Goal: Information Seeking & Learning: Learn about a topic

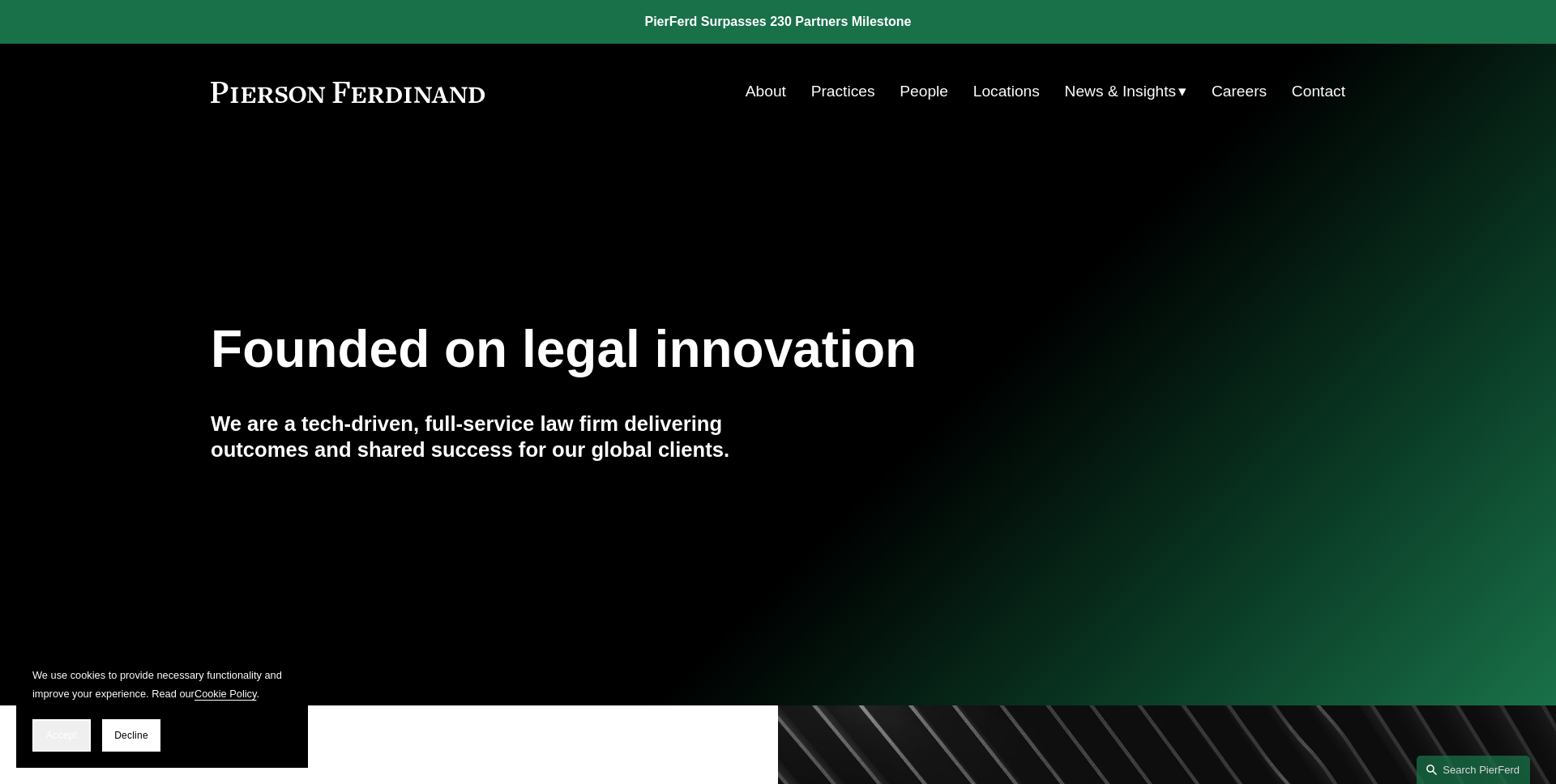
click at [62, 738] on span "Accept" at bounding box center [61, 736] width 31 height 12
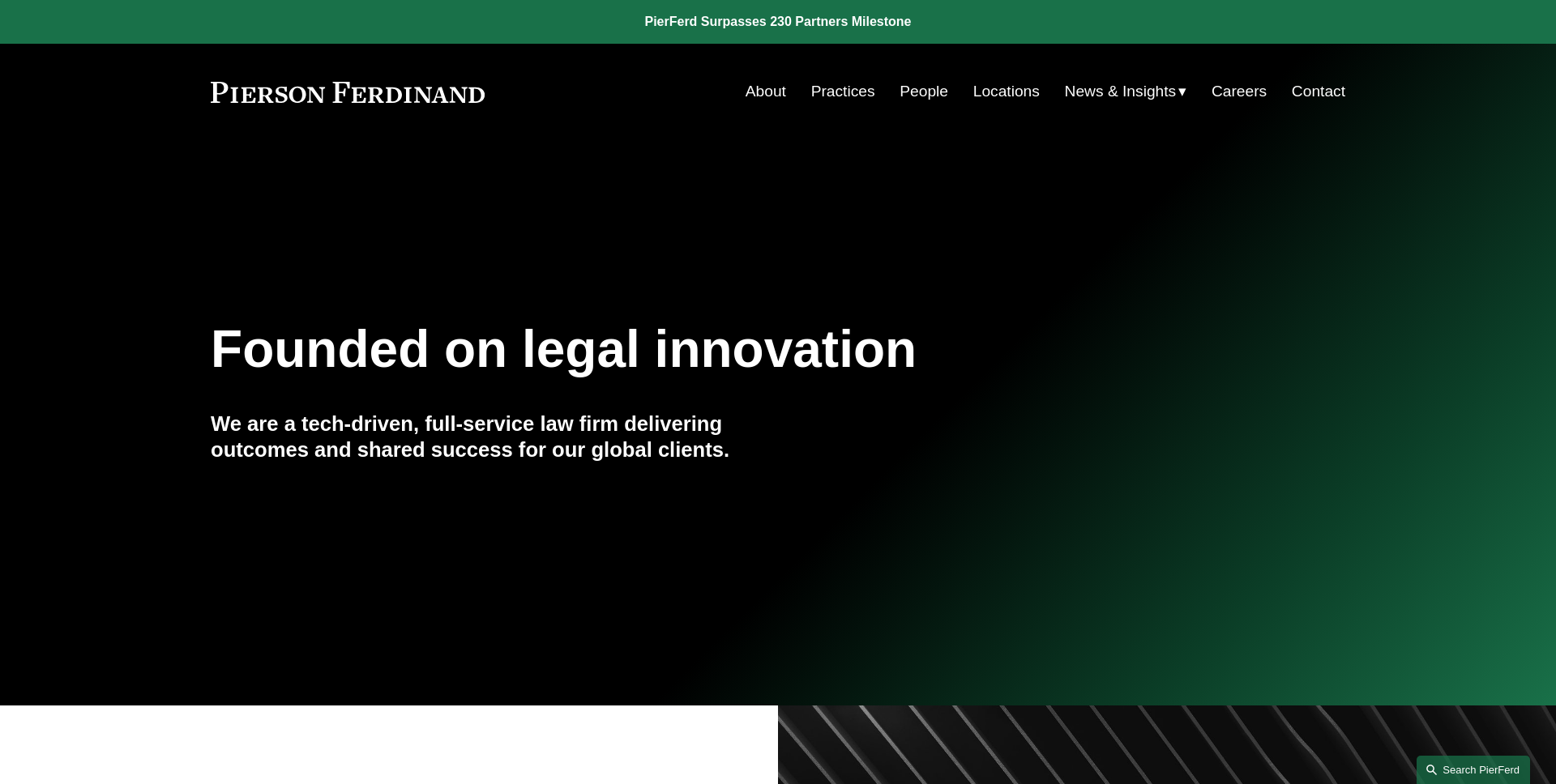
click at [1465, 772] on link "Search this site" at bounding box center [1473, 769] width 113 height 28
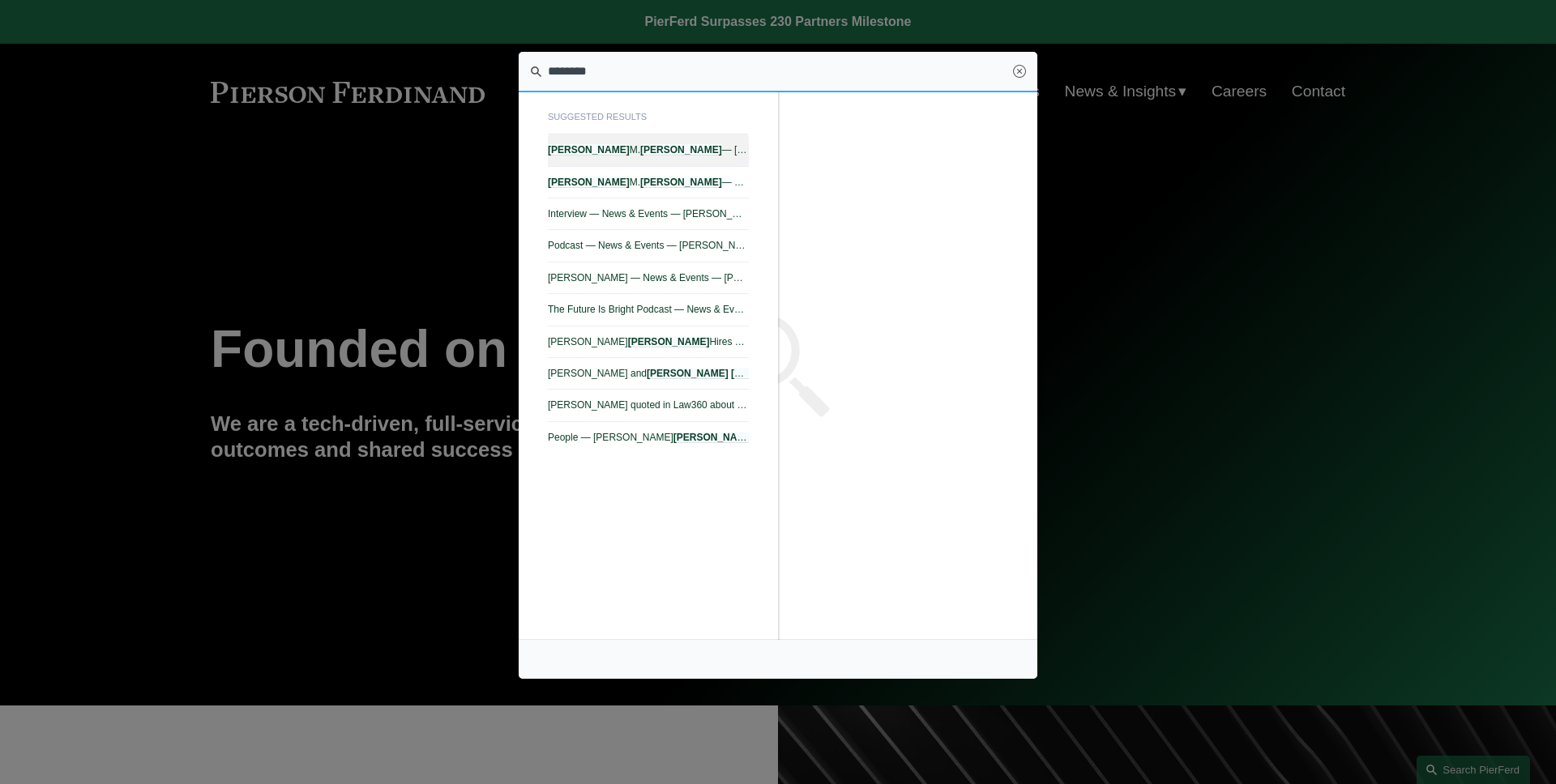
click at [703, 156] on link "[PERSON_NAME] — [PERSON_NAME] LLP" at bounding box center [649, 150] width 201 height 31
type input "********"
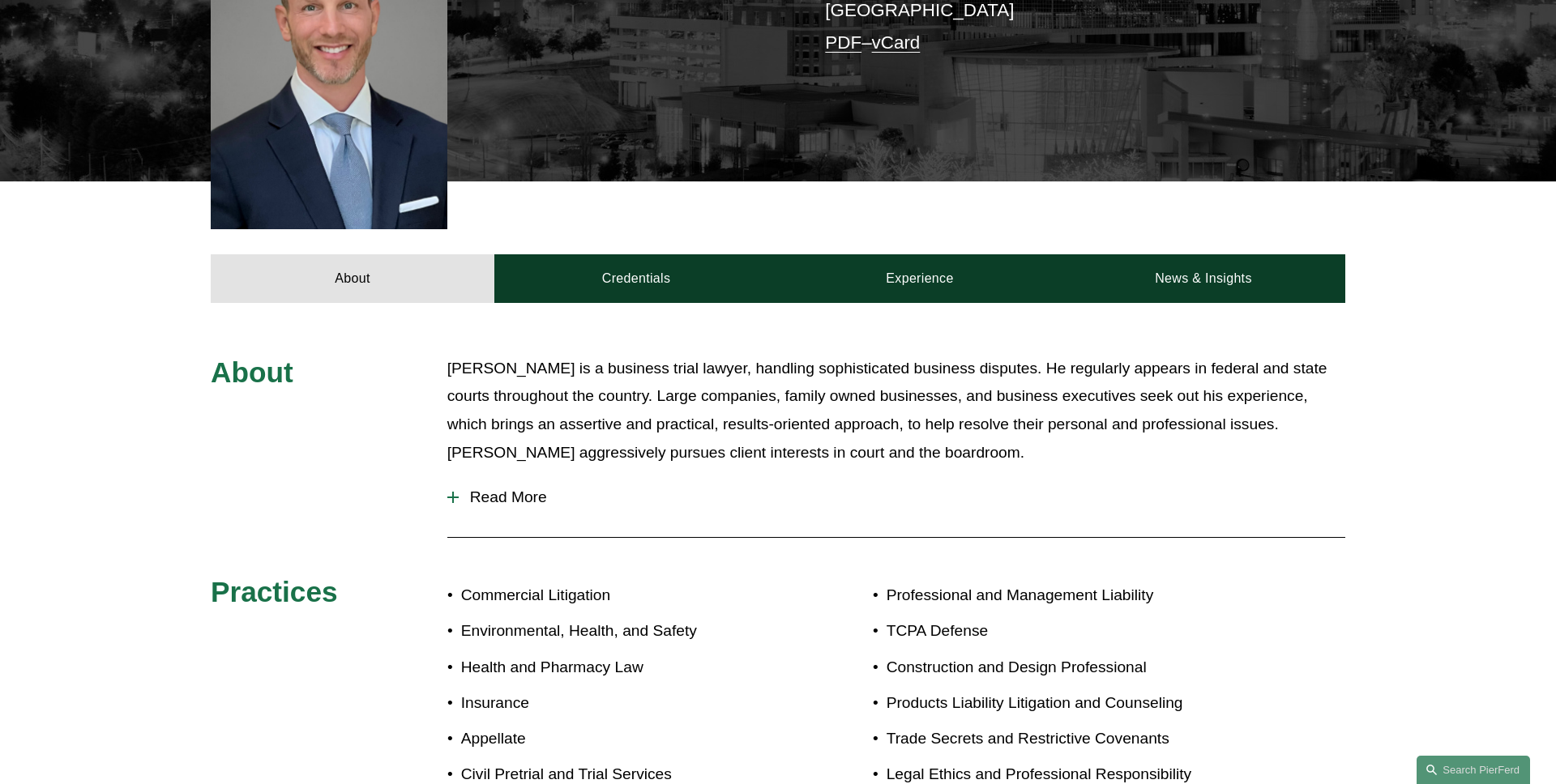
scroll to position [570, 0]
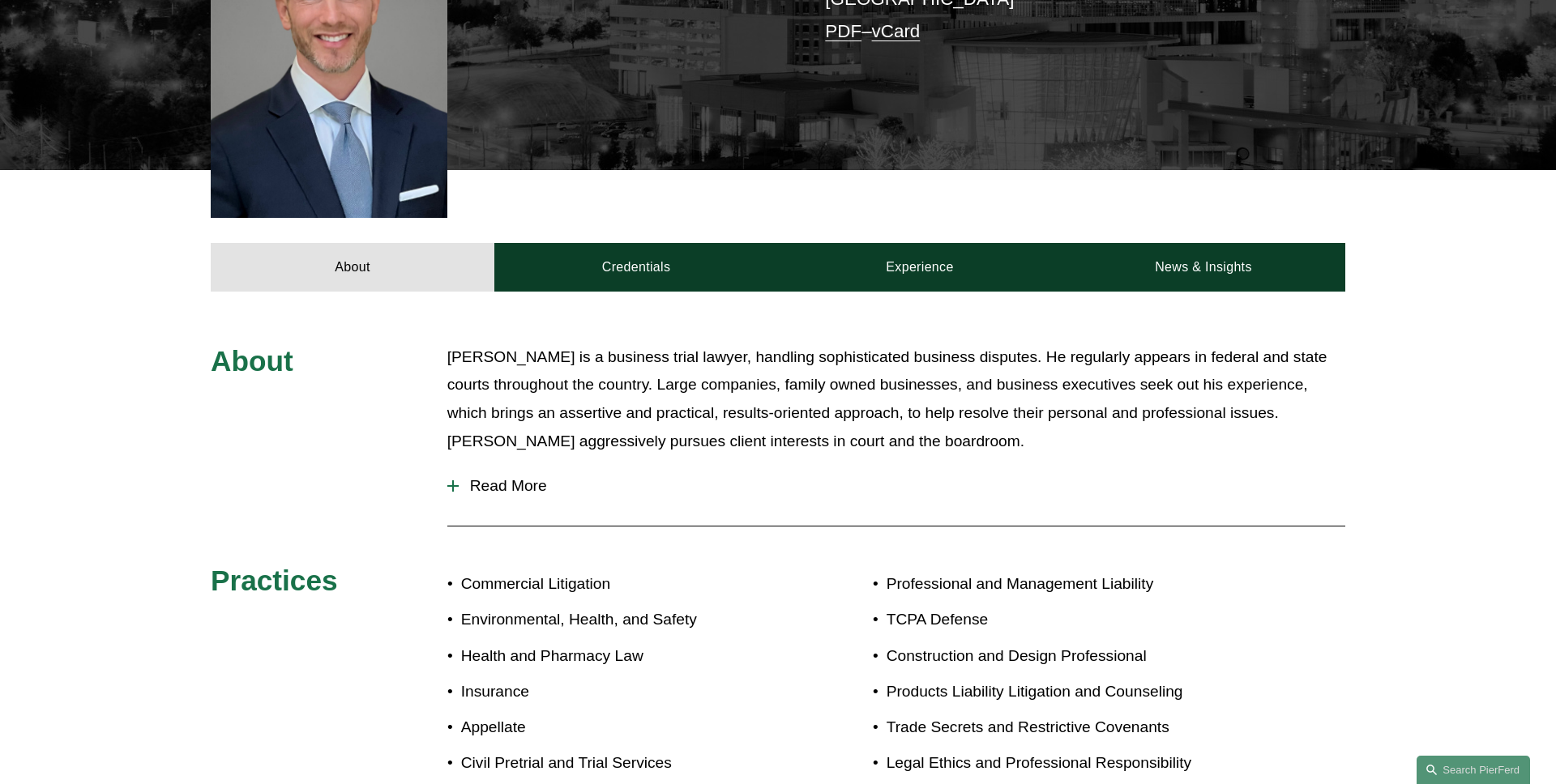
click at [583, 292] on div "About Mr. Ferdinand is a business trial lawyer, handling sophisticated business…" at bounding box center [778, 587] width 1556 height 591
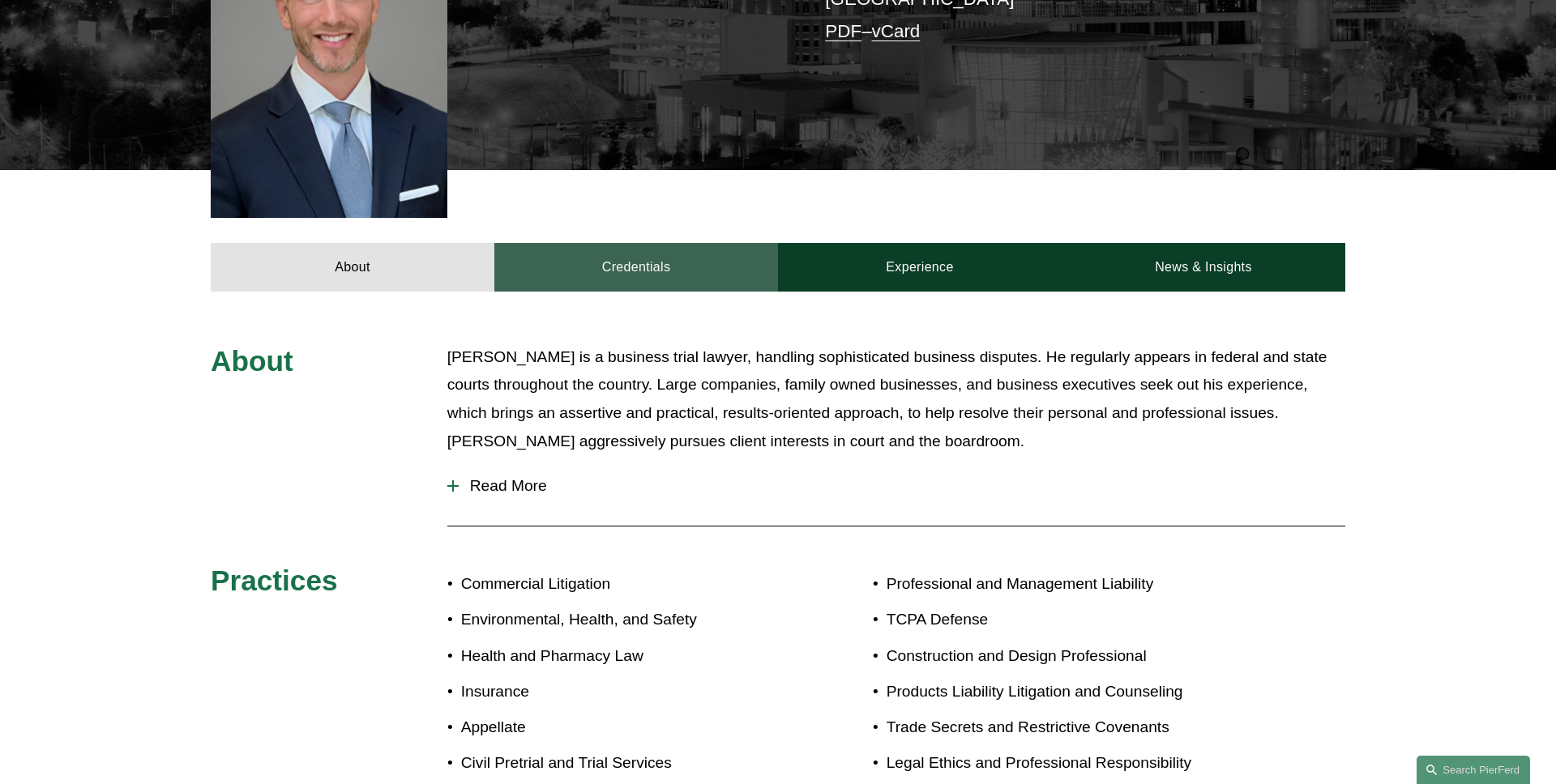
click at [589, 243] on link "Credentials" at bounding box center [636, 267] width 284 height 49
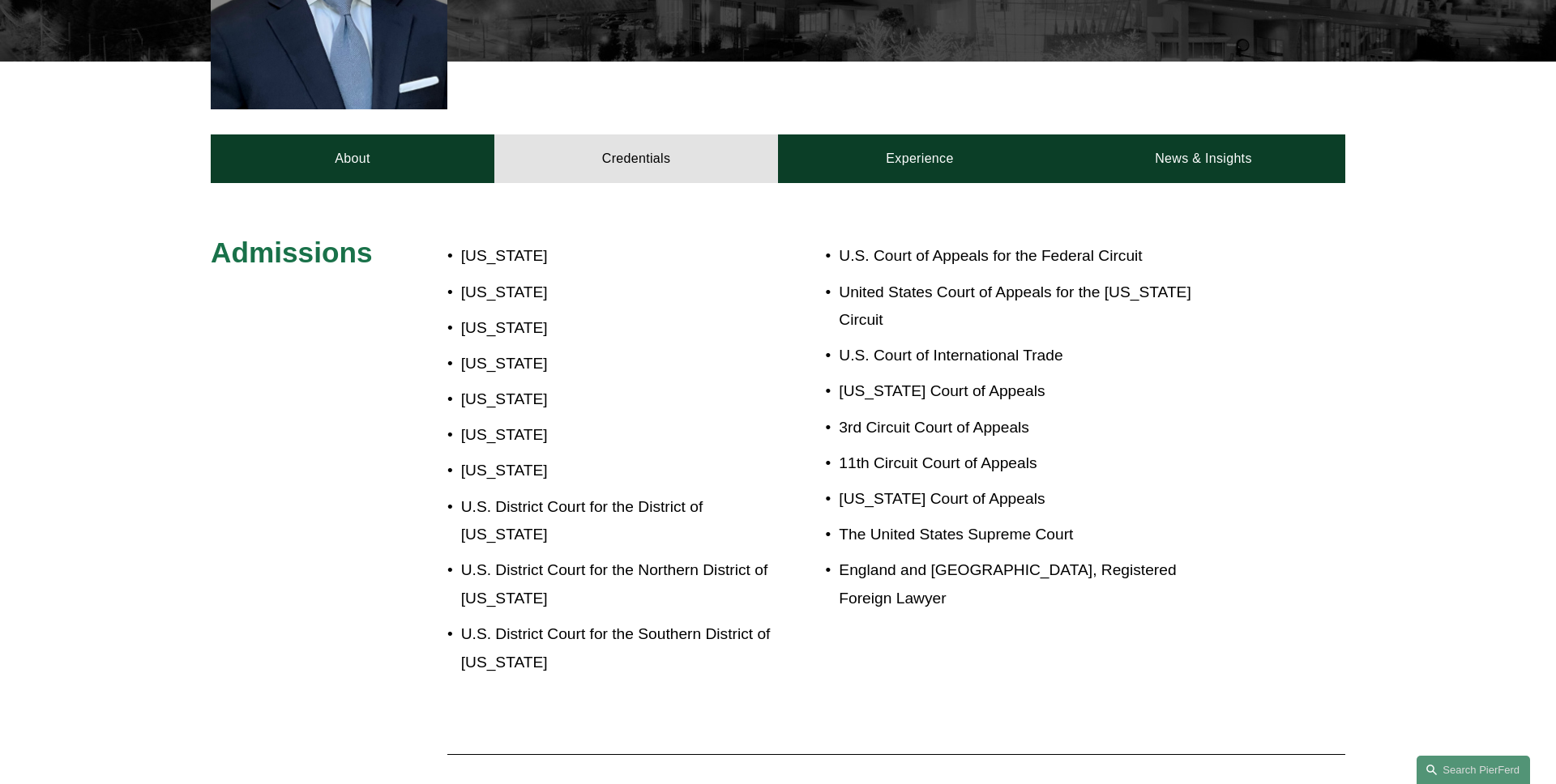
scroll to position [599, 0]
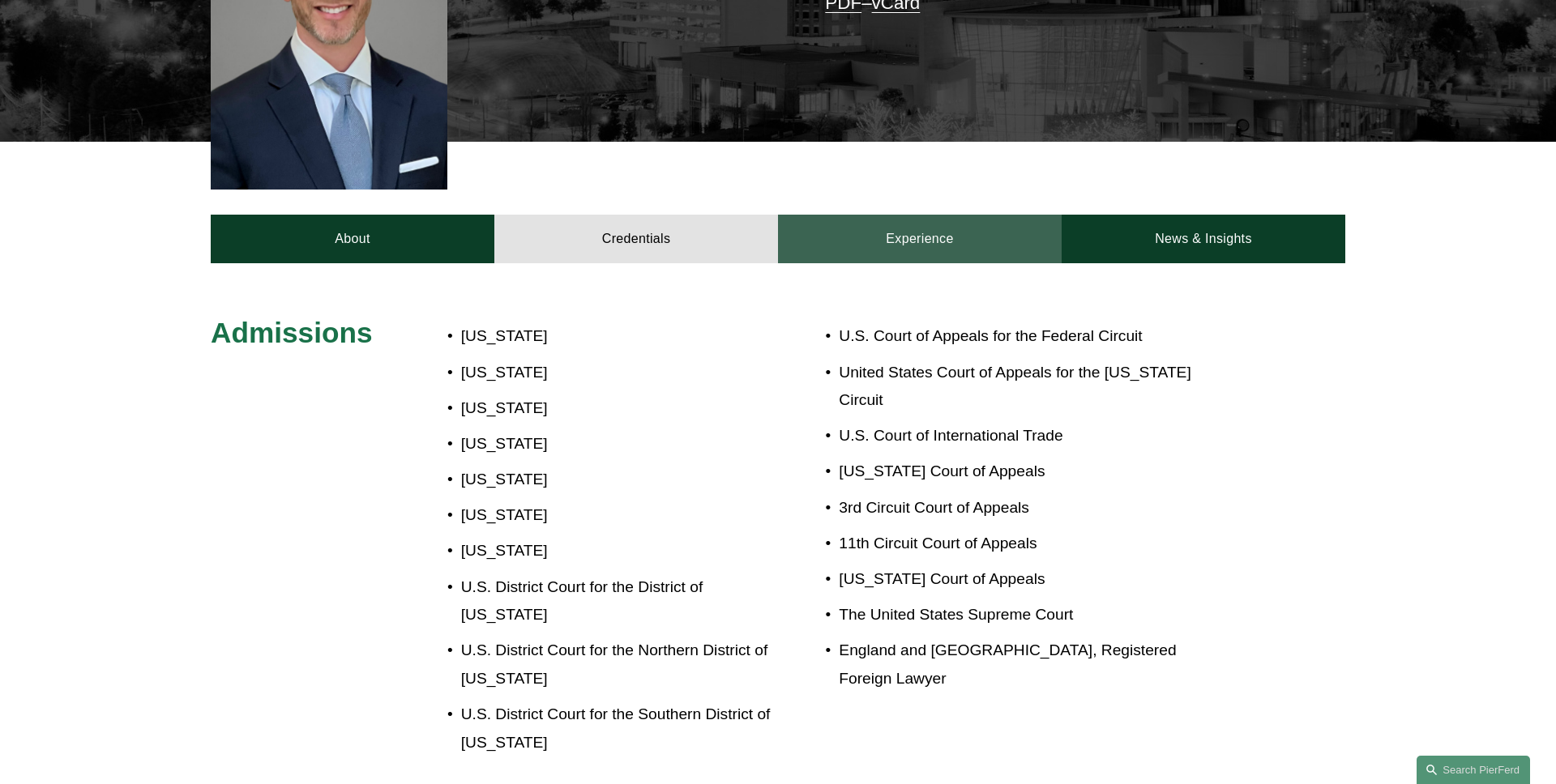
click at [933, 215] on link "Experience" at bounding box center [920, 239] width 284 height 49
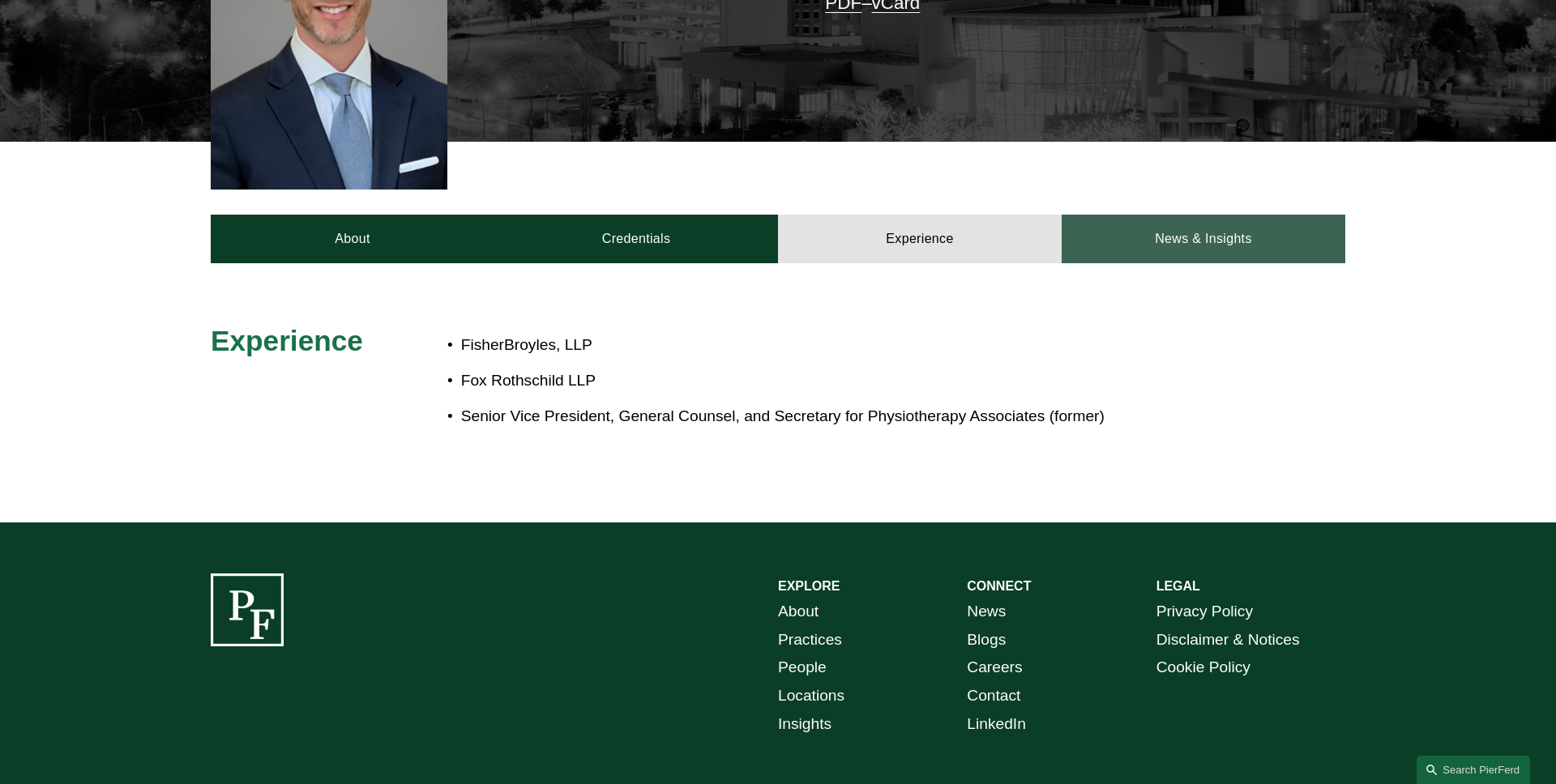
click at [1205, 215] on link "News & Insights" at bounding box center [1203, 239] width 284 height 49
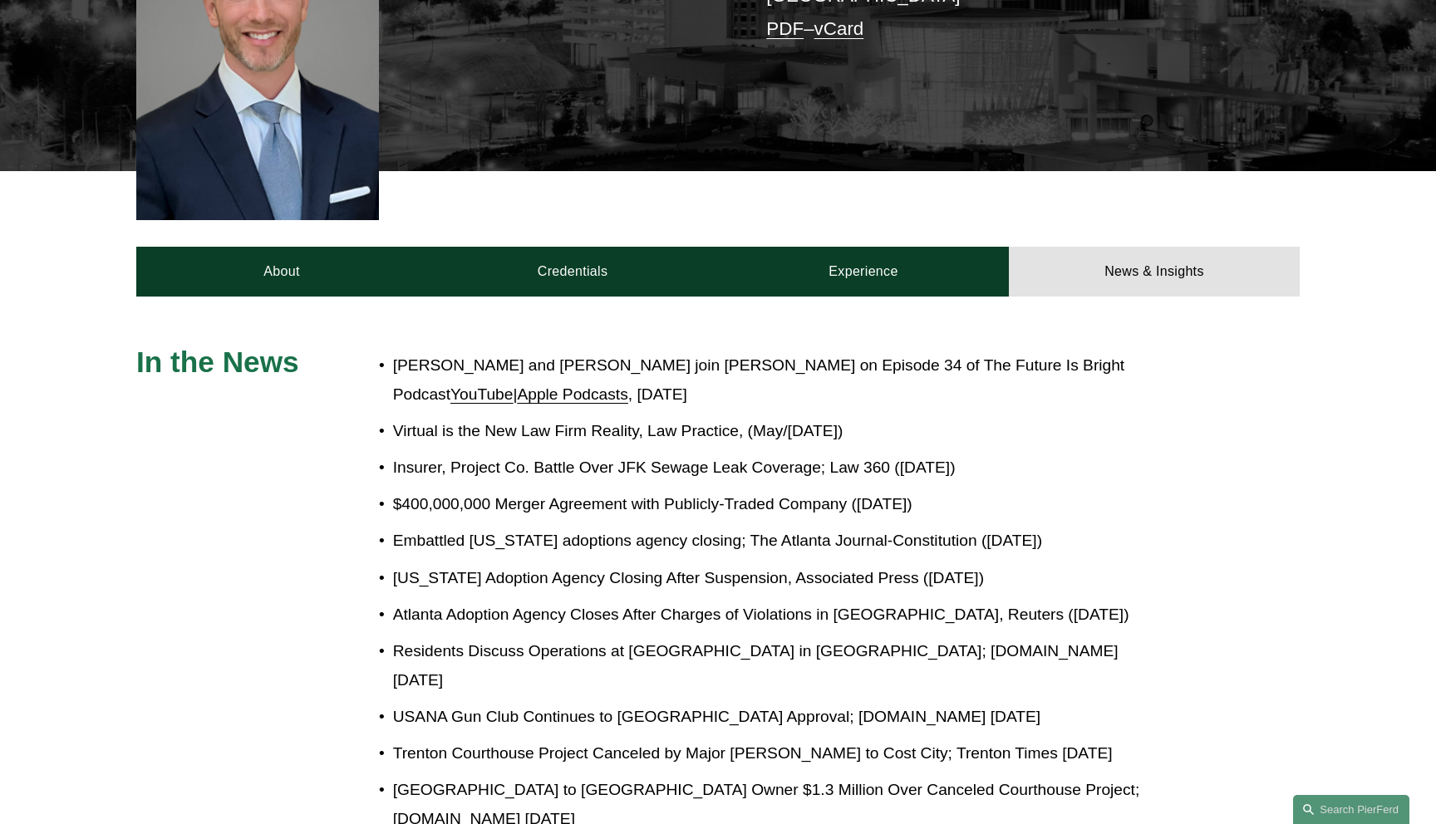
scroll to position [551, 0]
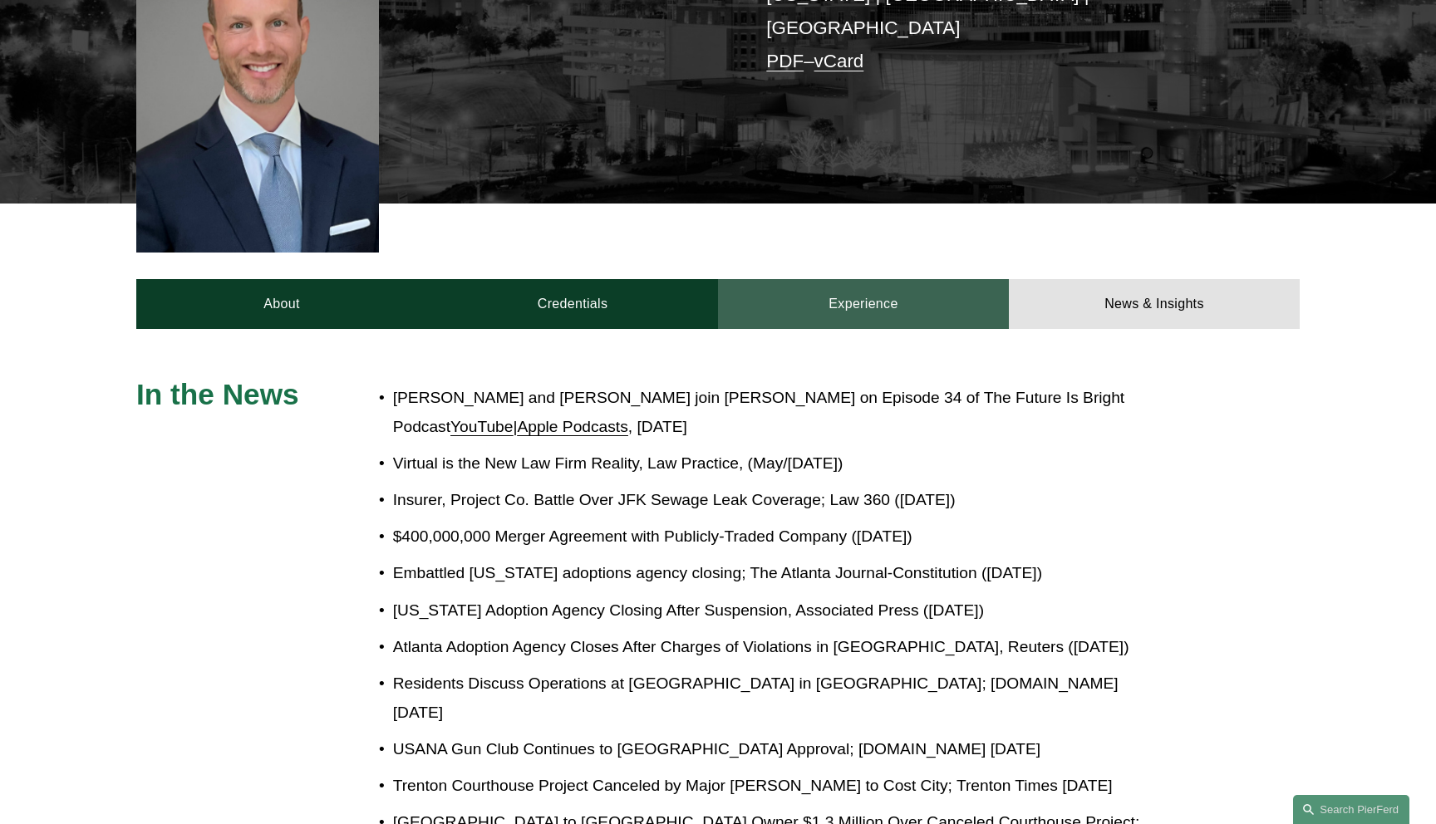
click at [817, 279] on link "Experience" at bounding box center [863, 304] width 291 height 50
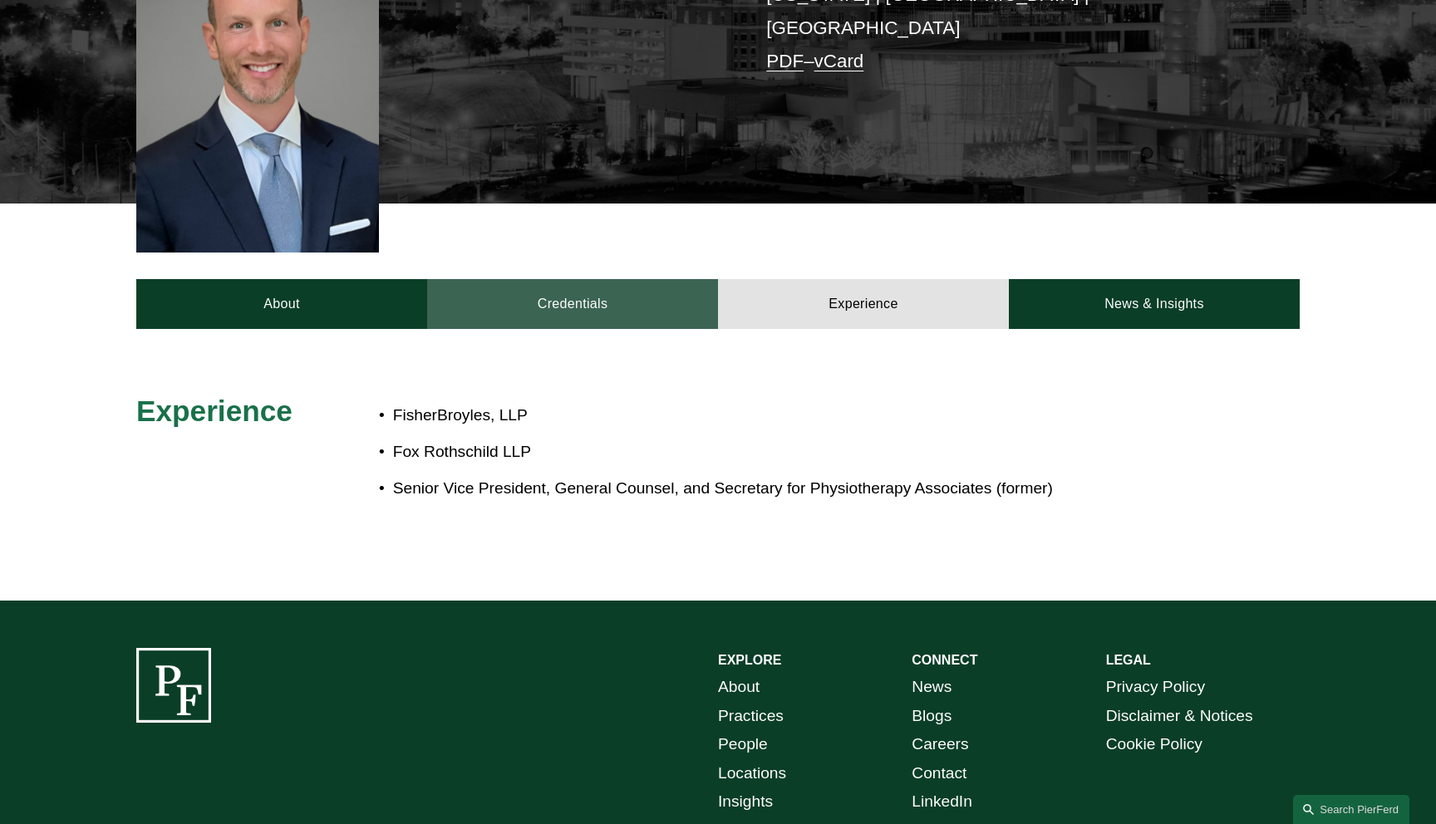
click at [613, 279] on link "Credentials" at bounding box center [572, 304] width 291 height 50
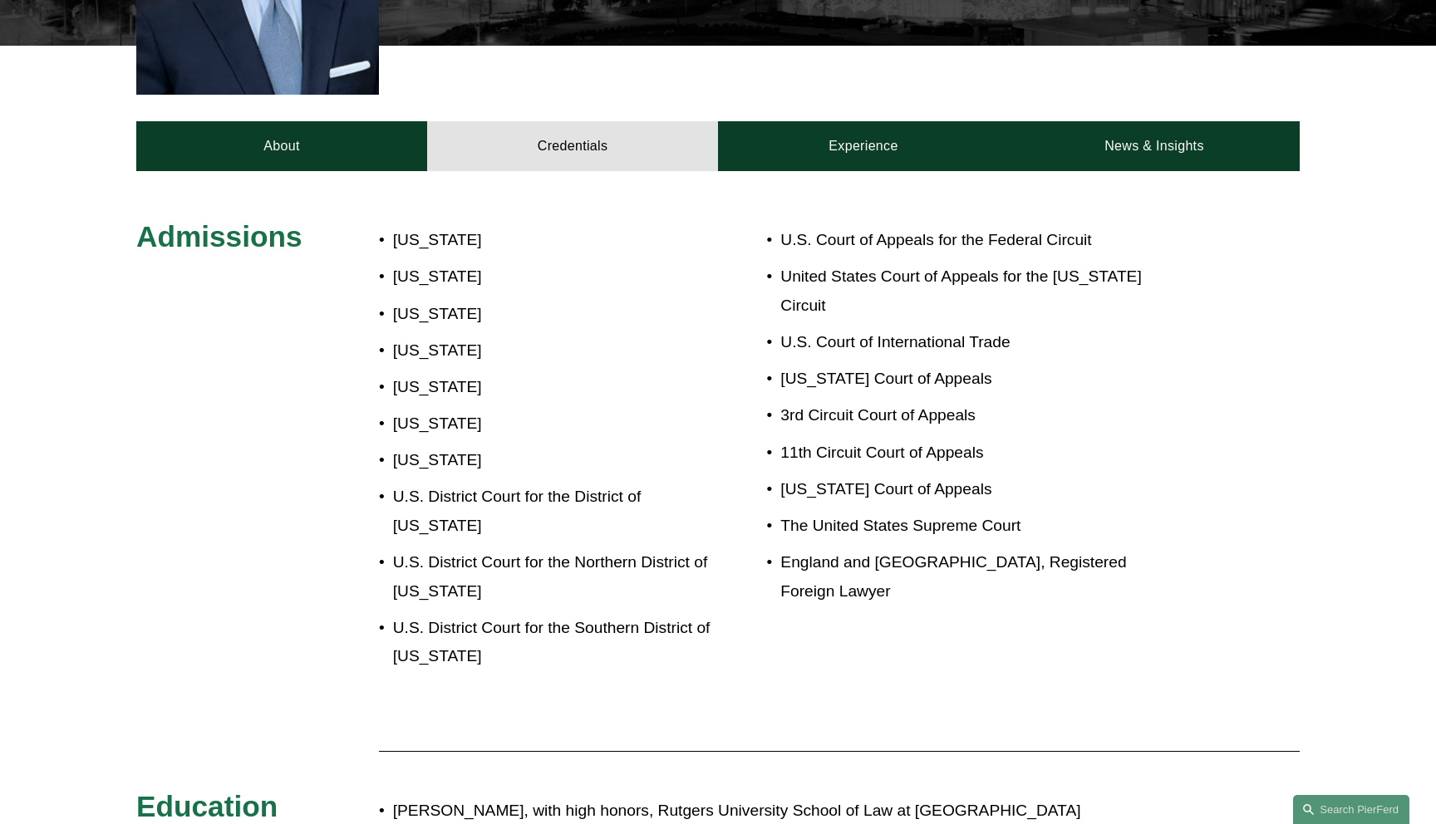
scroll to position [613, 0]
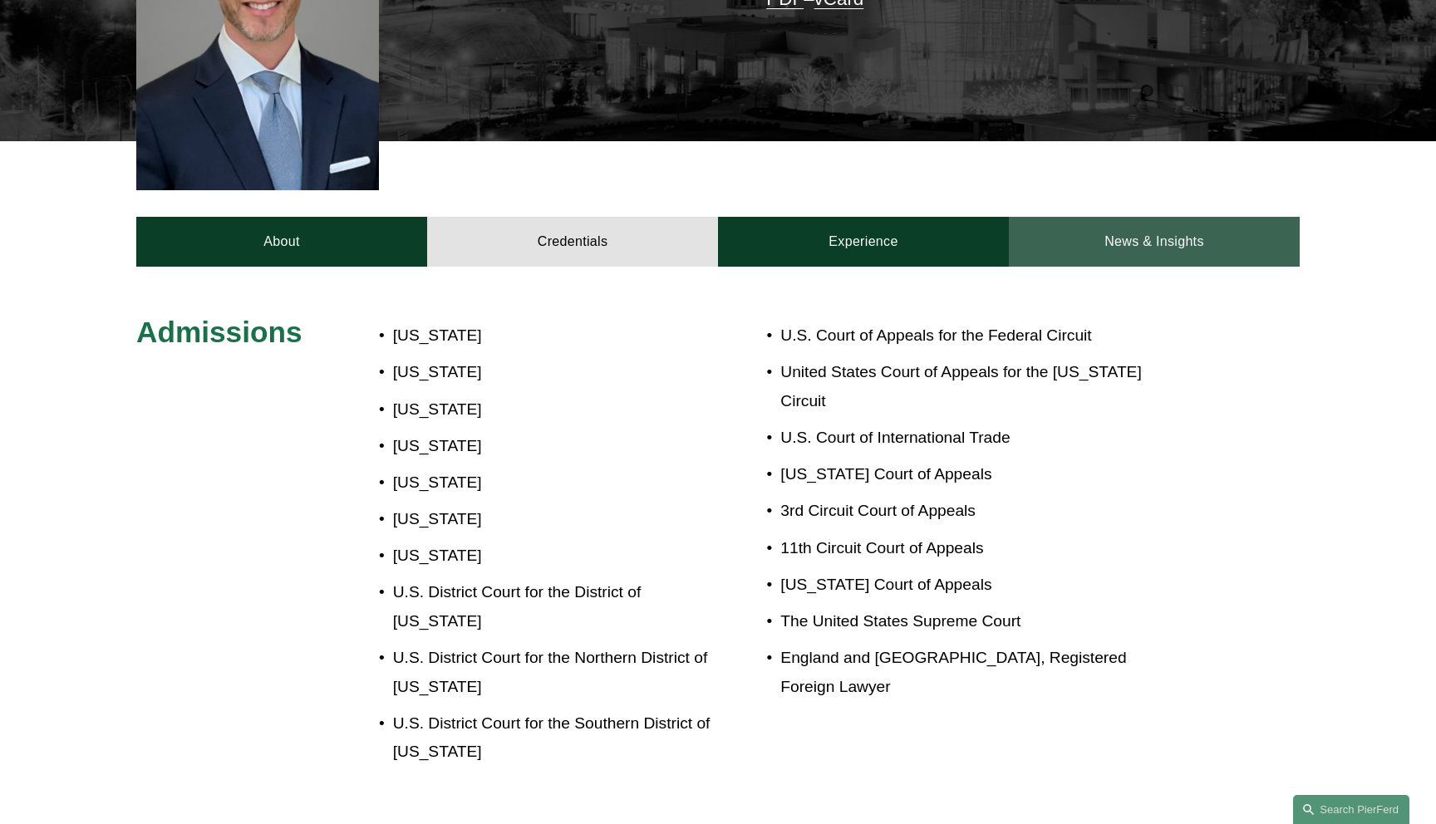
click at [1149, 217] on link "News & Insights" at bounding box center [1154, 242] width 291 height 50
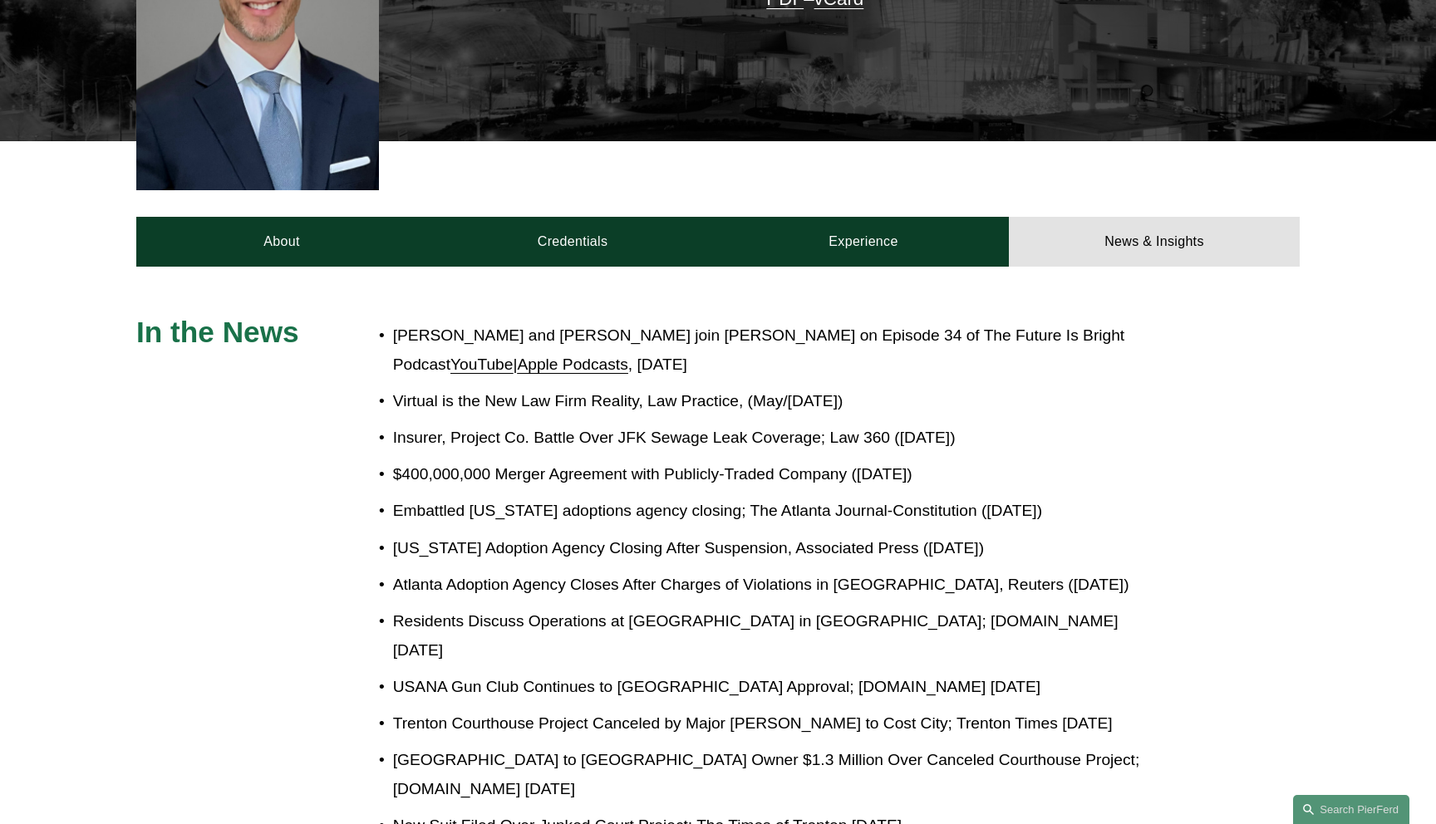
scroll to position [0, 0]
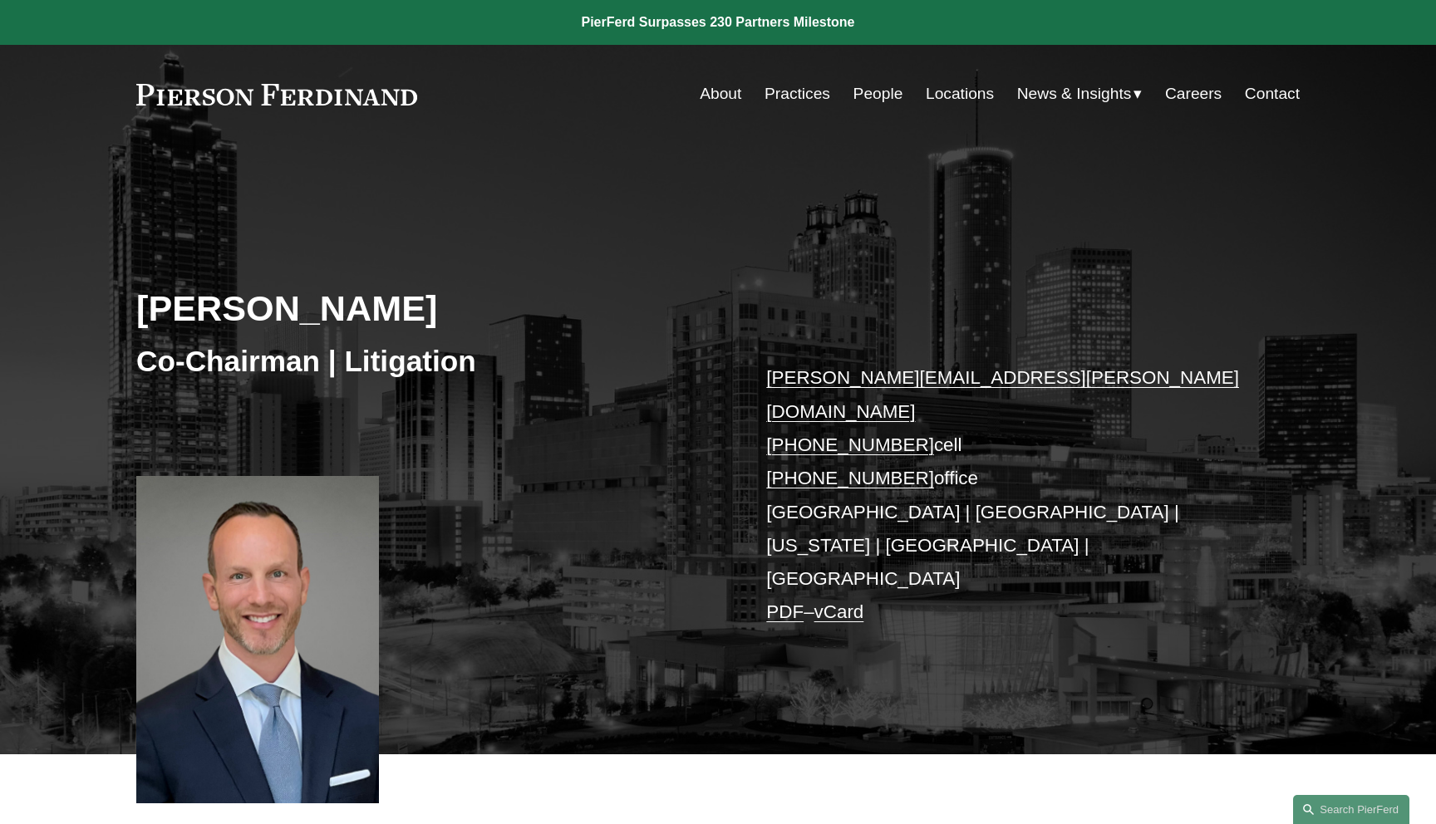
click at [0, 0] on span "News" at bounding box center [0, 0] width 0 height 0
